Goal: Information Seeking & Learning: Check status

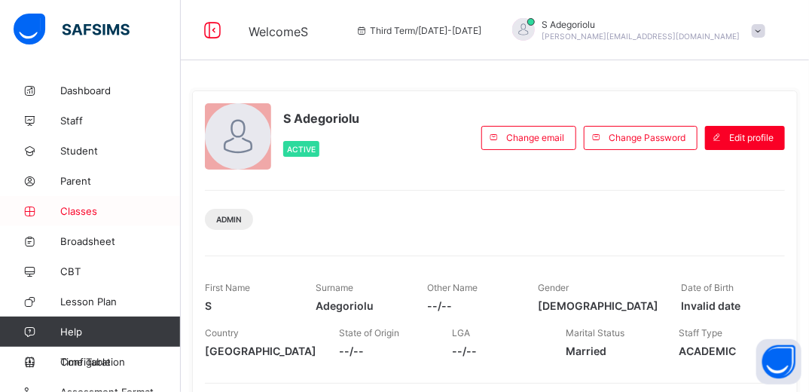
click at [75, 210] on span "Classes" at bounding box center [120, 211] width 121 height 12
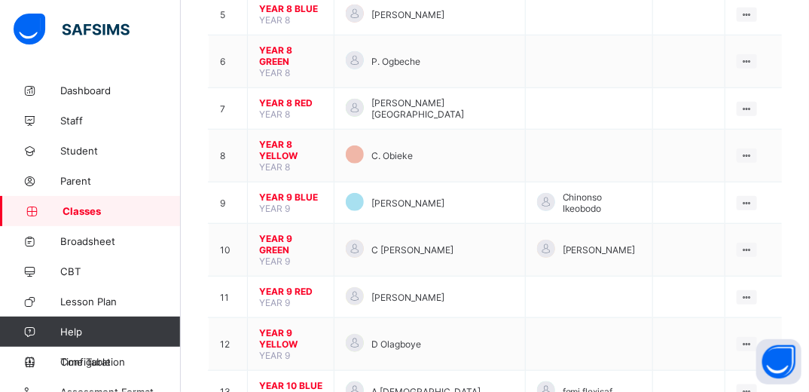
scroll to position [383, 0]
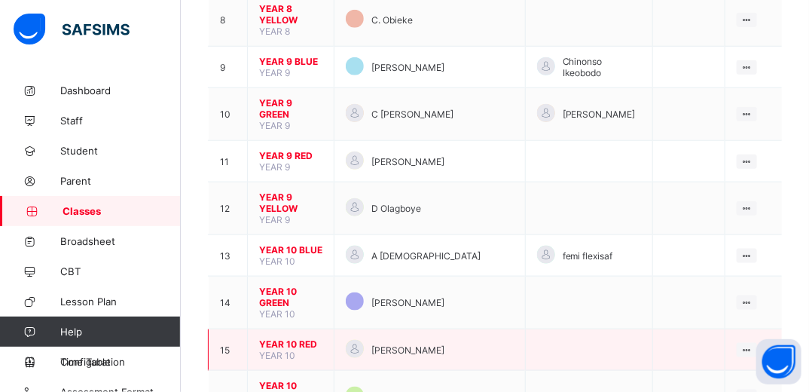
click at [299, 338] on span "YEAR 10 RED" at bounding box center [290, 343] width 63 height 11
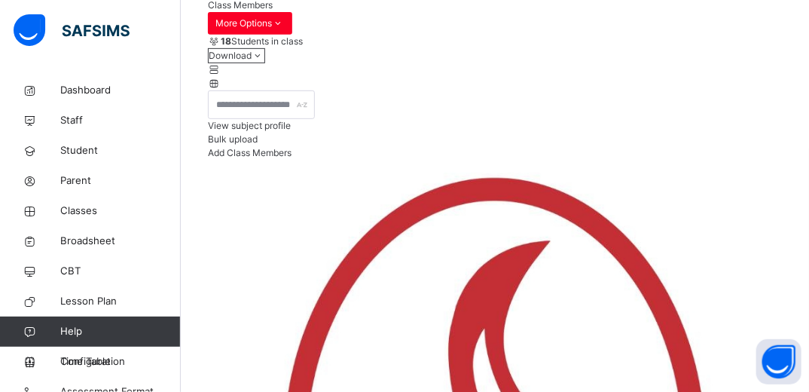
scroll to position [224, 0]
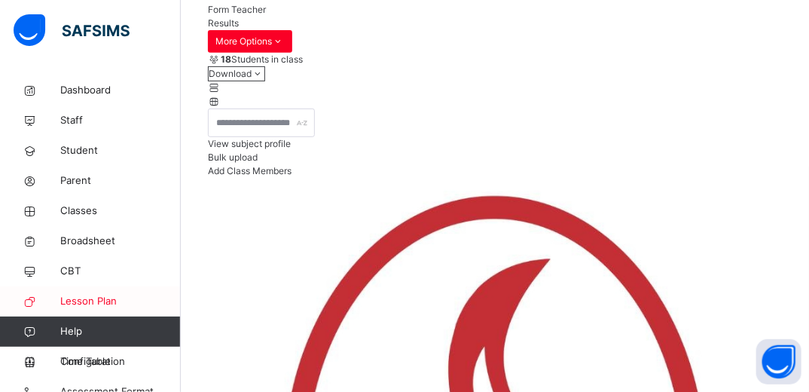
scroll to position [45, 0]
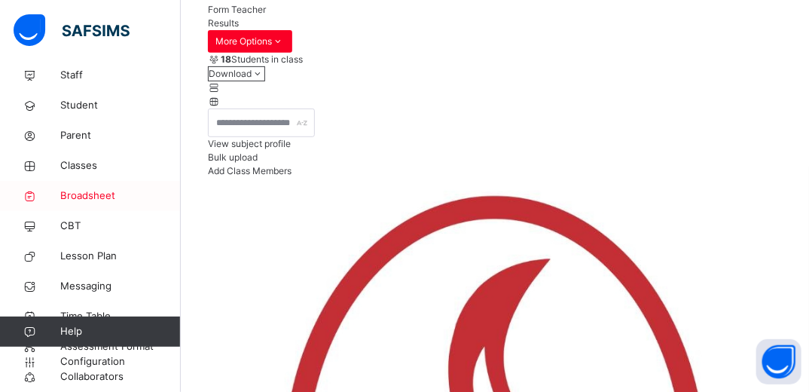
click at [88, 195] on span "Broadsheet" at bounding box center [120, 195] width 121 height 15
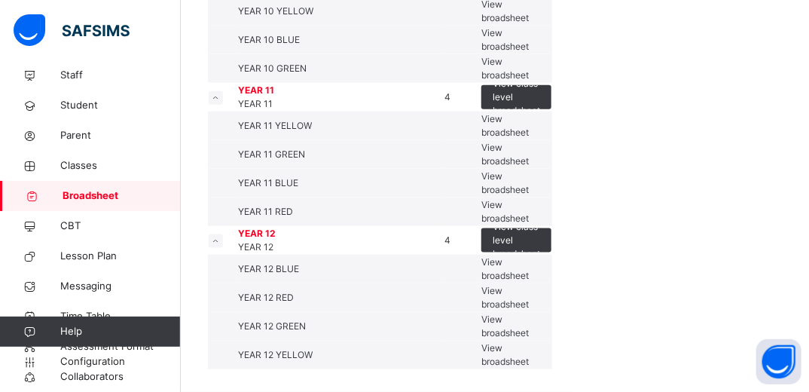
scroll to position [778, 0]
